Goal: Transaction & Acquisition: Purchase product/service

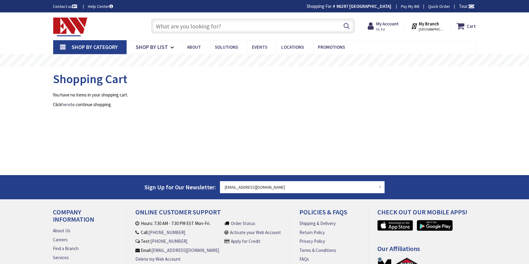
click at [225, 26] on input "text" at bounding box center [253, 25] width 204 height 15
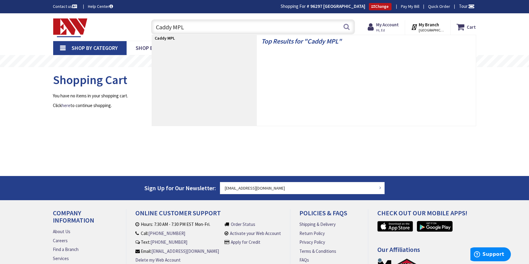
type input "Caddy MPLS"
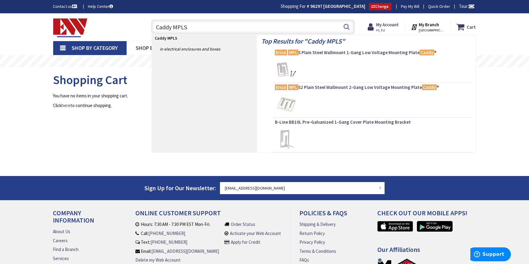
type input "[GEOGRAPHIC_DATA], [GEOGRAPHIC_DATA]"
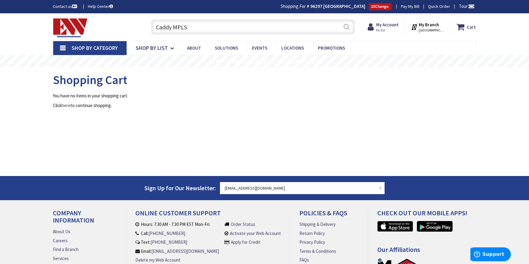
type input "Caddy MPLS"
click at [346, 27] on button "Search" at bounding box center [346, 27] width 8 height 14
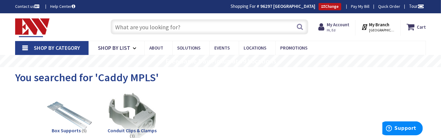
click at [127, 30] on input "text" at bounding box center [210, 26] width 198 height 15
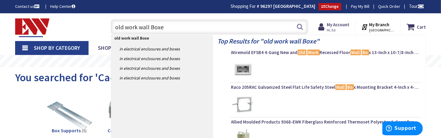
type input "old work wall Boxes"
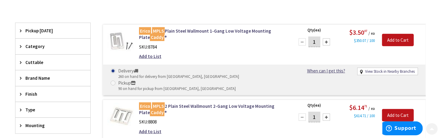
scroll to position [181, 0]
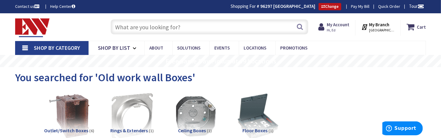
click at [133, 28] on input "text" at bounding box center [210, 26] width 198 height 15
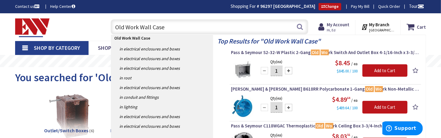
type input "Old Work Wall Cases"
